Goal: Find specific page/section

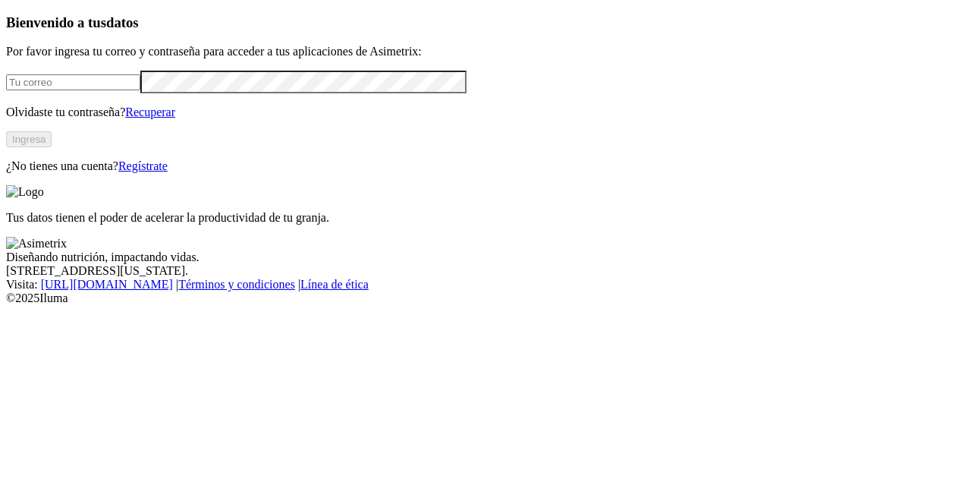
type input "daniela.agudelo@premexcorp.com"
click at [52, 147] on button "Ingresa" at bounding box center [29, 139] width 46 height 16
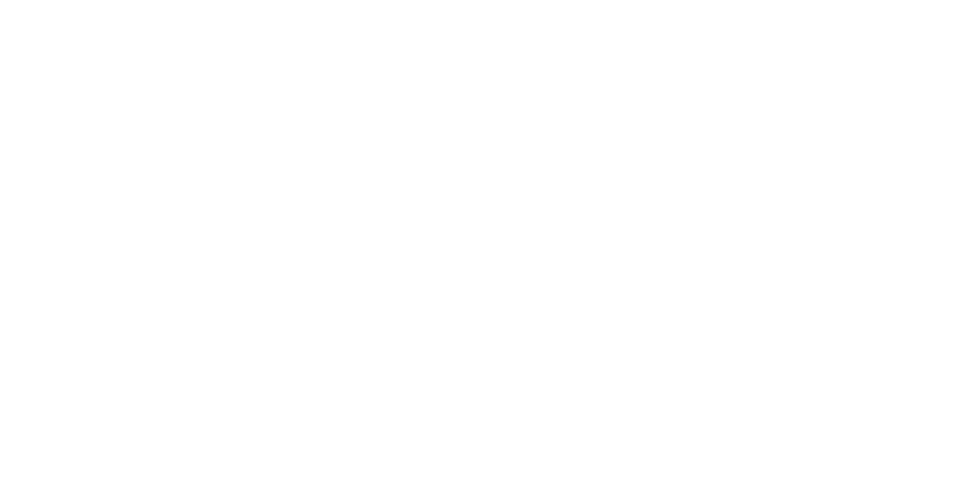
drag, startPoint x: 891, startPoint y: 178, endPoint x: 889, endPoint y: 169, distance: 9.4
